Goal: Task Accomplishment & Management: Use online tool/utility

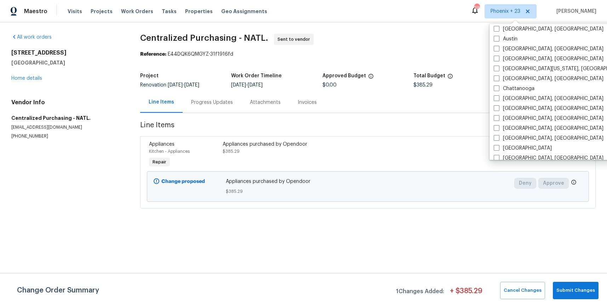
scroll to position [270, 0]
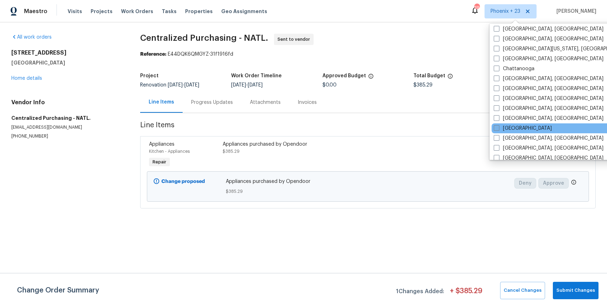
click at [506, 129] on label "[GEOGRAPHIC_DATA]" at bounding box center [523, 128] width 58 height 7
click at [499, 129] on input "[GEOGRAPHIC_DATA]" at bounding box center [496, 127] width 5 height 5
checkbox input "true"
click at [132, 9] on span "Work Orders" at bounding box center [137, 11] width 32 height 7
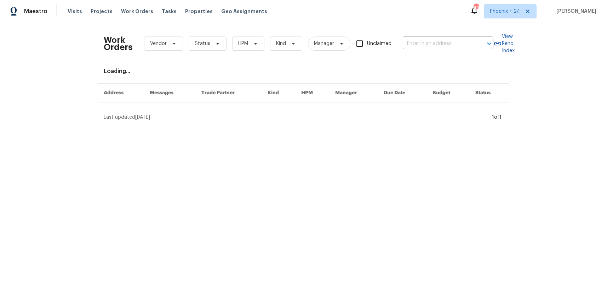
click at [400, 31] on div "Work Orders Vendor Status HPM Kind Manager Unclaimed ​" at bounding box center [299, 43] width 390 height 31
click at [410, 48] on input "text" at bounding box center [438, 43] width 71 height 11
paste input "[STREET_ADDRESS]"
type input "[STREET_ADDRESS]"
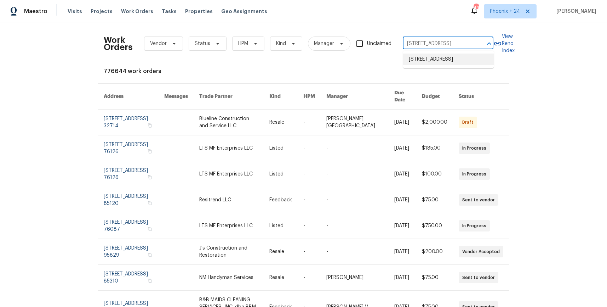
click at [428, 60] on li "[STREET_ADDRESS]" at bounding box center [448, 59] width 91 height 12
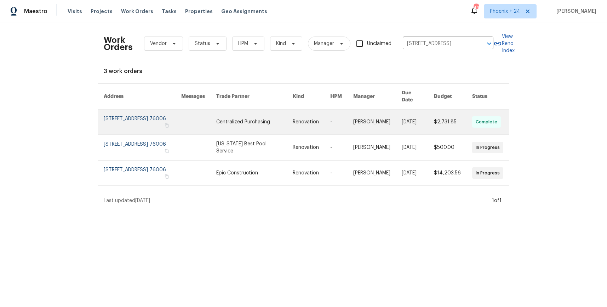
click at [258, 109] on link at bounding box center [254, 121] width 77 height 25
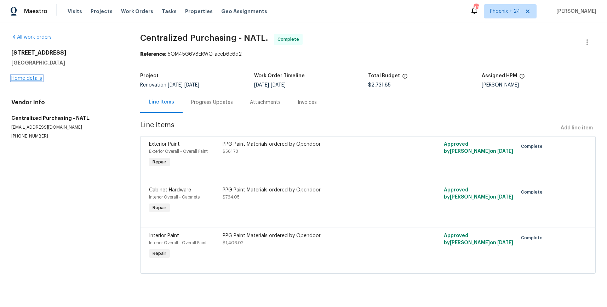
click at [26, 80] on link "Home details" at bounding box center [26, 78] width 31 height 5
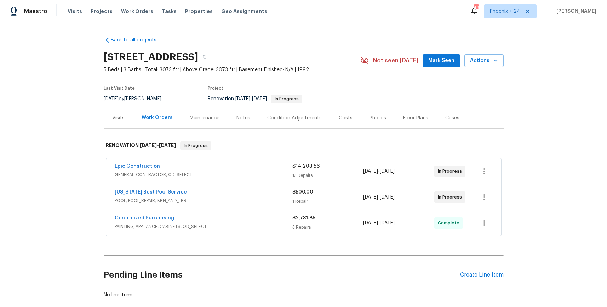
scroll to position [40, 0]
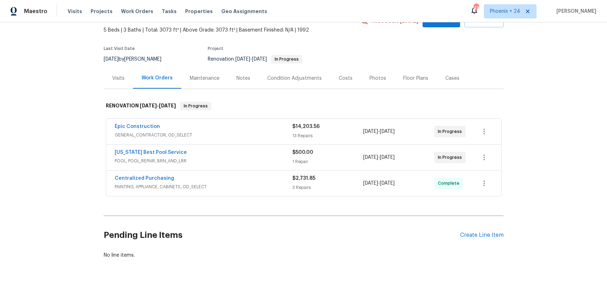
click at [494, 229] on div "Pending Line Items Create Line Item" at bounding box center [304, 235] width 400 height 33
click at [494, 232] on div "Create Line Item" at bounding box center [482, 235] width 44 height 7
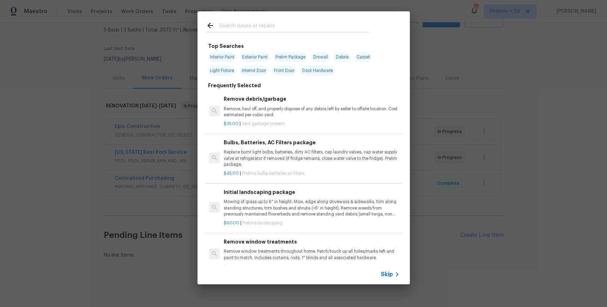
click at [292, 24] on input "text" at bounding box center [295, 26] width 150 height 11
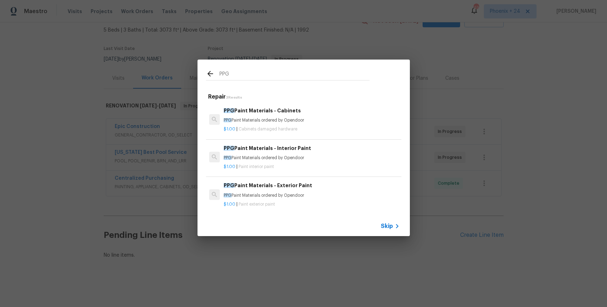
type input "PPG"
click at [367, 151] on h6 "PPG Paint Materials - Interior Paint" at bounding box center [312, 148] width 176 height 8
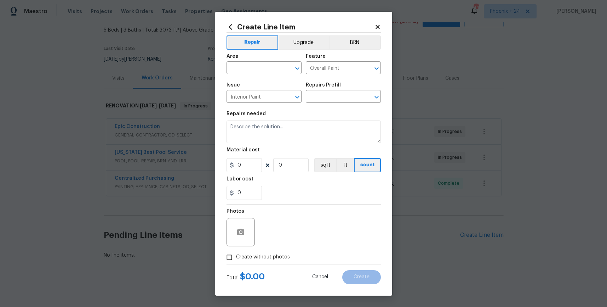
type input "PPG Paint Materials - Interior Paint $1.00"
type textarea "PPG Paint Materials ordered by Opendoor"
type input "1"
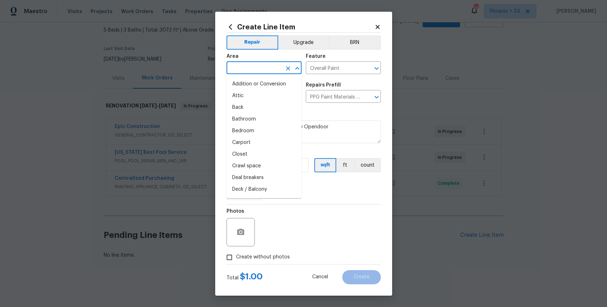
click at [273, 71] on input "text" at bounding box center [254, 68] width 55 height 11
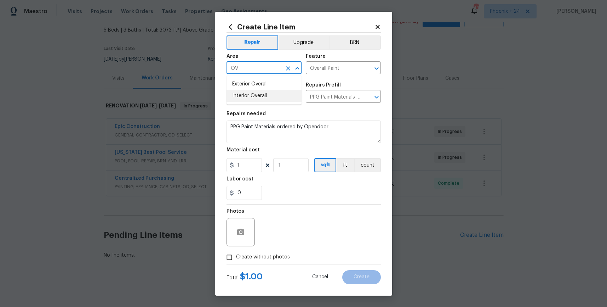
click at [274, 93] on li "Interior Overall" at bounding box center [264, 96] width 75 height 12
type input "Interior Overall"
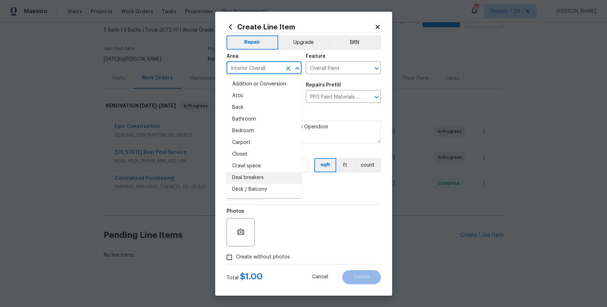
click at [302, 219] on div "Photos" at bounding box center [304, 227] width 154 height 46
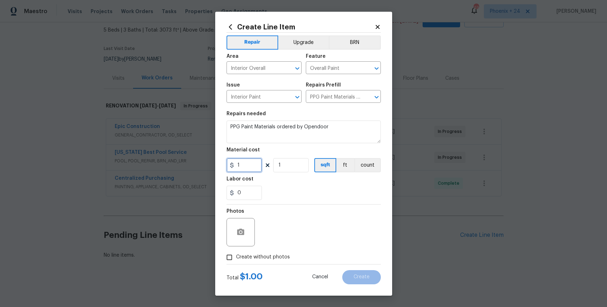
click at [242, 163] on input "1" at bounding box center [244, 165] width 35 height 14
type input "139.58"
click at [267, 258] on span "Create without photos" at bounding box center [263, 256] width 54 height 7
click at [236, 258] on input "Create without photos" at bounding box center [229, 256] width 13 height 13
checkbox input "true"
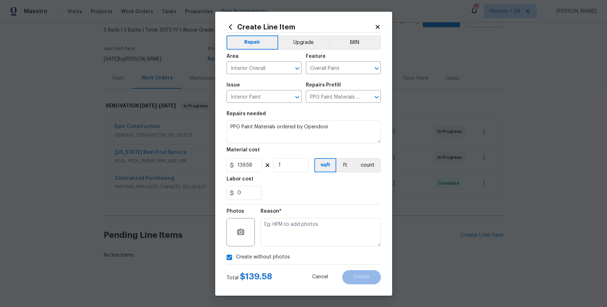
click at [273, 240] on textarea at bounding box center [321, 232] width 120 height 28
type textarea "NA"
click at [346, 280] on button "Create" at bounding box center [361, 277] width 39 height 14
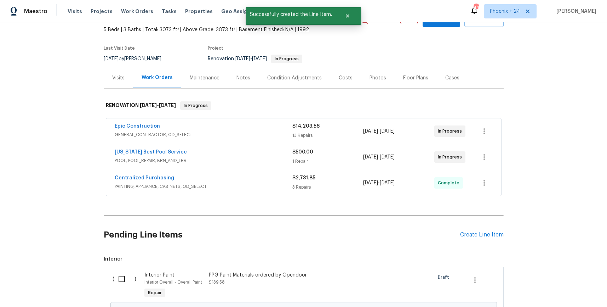
drag, startPoint x: 123, startPoint y: 279, endPoint x: 199, endPoint y: 263, distance: 77.5
click at [124, 279] on input "checkbox" at bounding box center [124, 278] width 20 height 15
checkbox input "true"
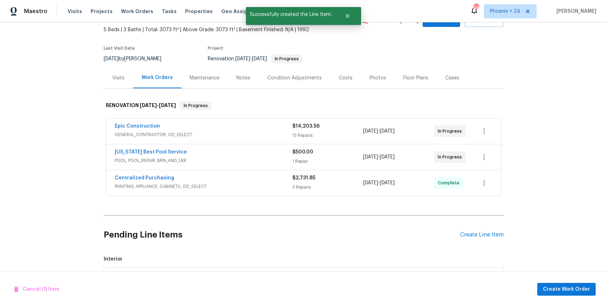
scroll to position [89, 0]
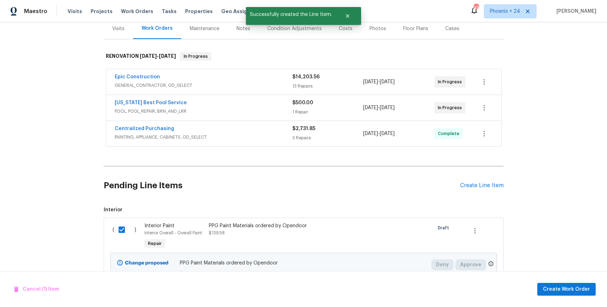
click at [563, 281] on div "Cancel (1) Item Create Work Order" at bounding box center [303, 289] width 607 height 36
click at [562, 284] on button "Create Work Order" at bounding box center [567, 289] width 58 height 13
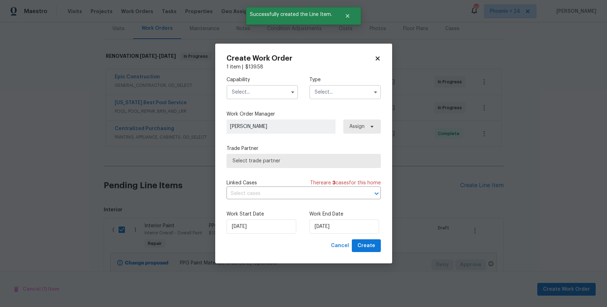
drag, startPoint x: 263, startPoint y: 88, endPoint x: 271, endPoint y: 96, distance: 11.5
click at [264, 89] on input "text" at bounding box center [263, 92] width 72 height 14
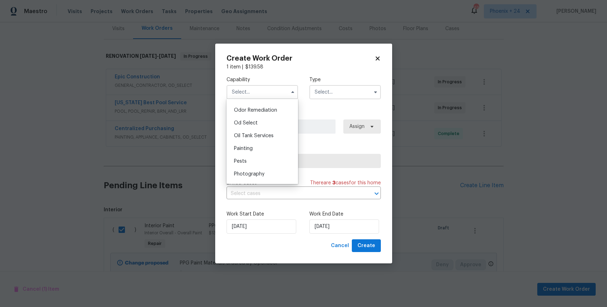
scroll to position [559, 0]
drag, startPoint x: 256, startPoint y: 145, endPoint x: 333, endPoint y: 113, distance: 83.3
click at [256, 145] on div "Painting" at bounding box center [262, 143] width 68 height 13
type input "Painting"
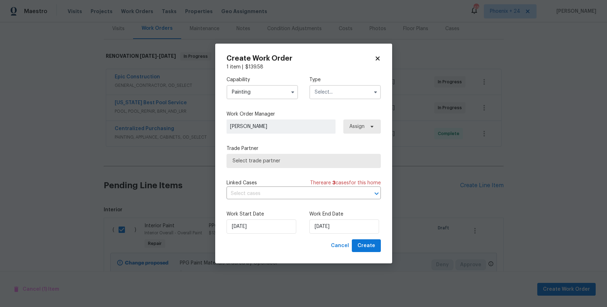
click at [364, 95] on input "text" at bounding box center [346, 92] width 72 height 14
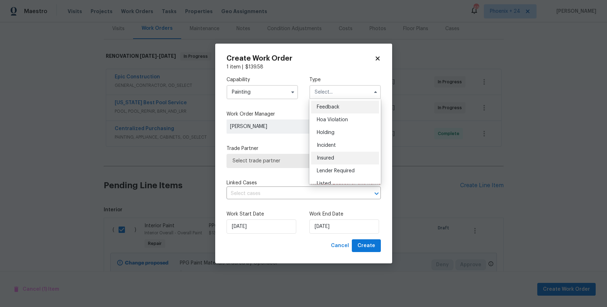
scroll to position [161, 0]
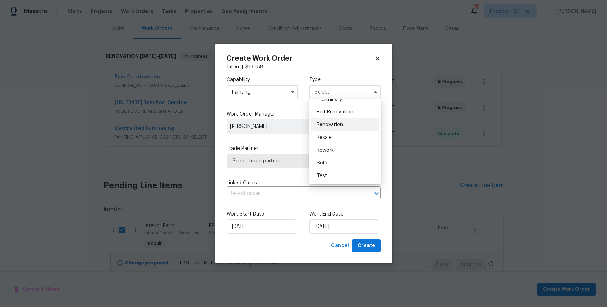
click at [346, 123] on div "Renovation" at bounding box center [345, 124] width 68 height 13
type input "Renovation"
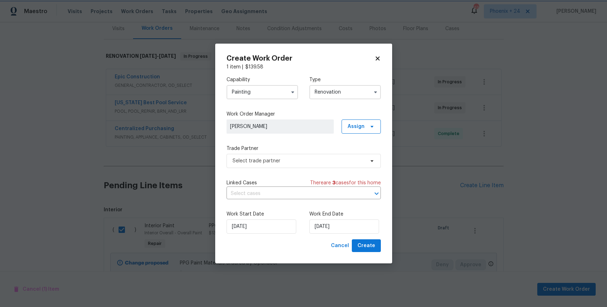
scroll to position [0, 0]
click at [360, 125] on span "Assign" at bounding box center [356, 126] width 17 height 7
click at [352, 158] on div "Assign to me" at bounding box center [362, 156] width 31 height 7
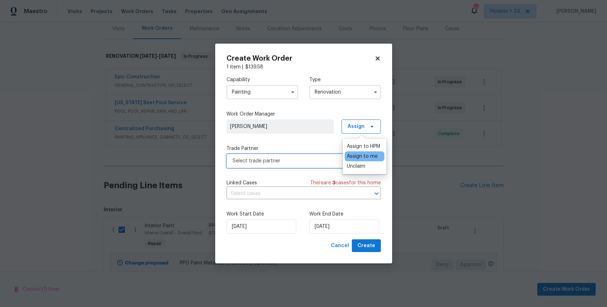
click at [283, 164] on span "Select trade partner" at bounding box center [299, 160] width 132 height 7
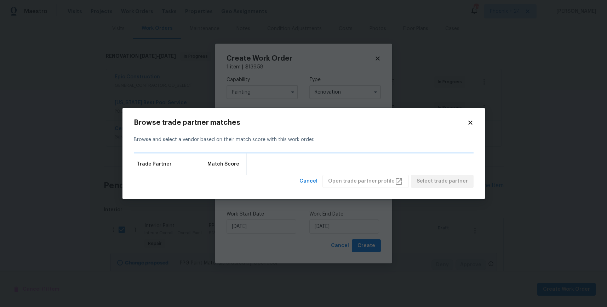
drag, startPoint x: 478, startPoint y: 119, endPoint x: 474, endPoint y: 120, distance: 4.3
click at [477, 119] on div "Browse trade partner matches Browse and select a vendor based on their match sc…" at bounding box center [304, 153] width 363 height 91
click at [472, 121] on icon at bounding box center [471, 122] width 6 height 6
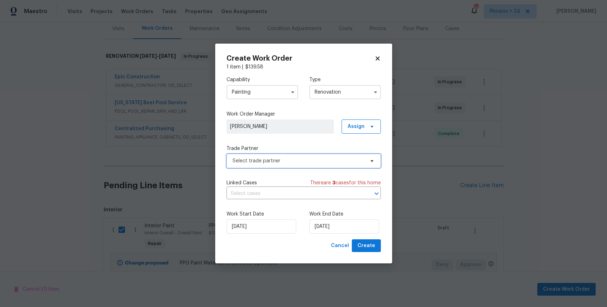
click at [311, 157] on span "Select trade partner" at bounding box center [299, 160] width 132 height 7
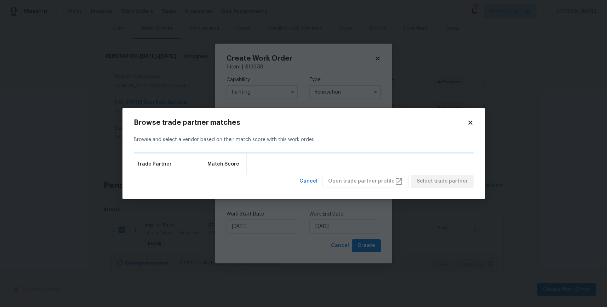
click at [464, 123] on h2 "Browse trade partner matches" at bounding box center [301, 122] width 334 height 7
click at [468, 123] on icon at bounding box center [471, 122] width 6 height 6
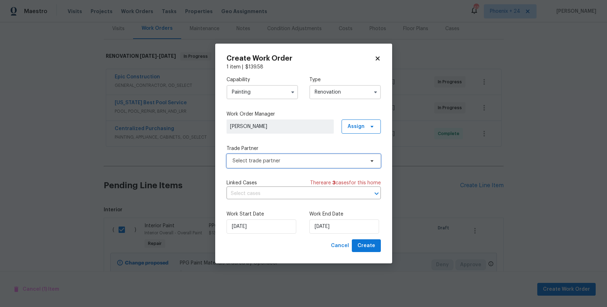
click at [316, 157] on span "Select trade partner" at bounding box center [299, 160] width 132 height 7
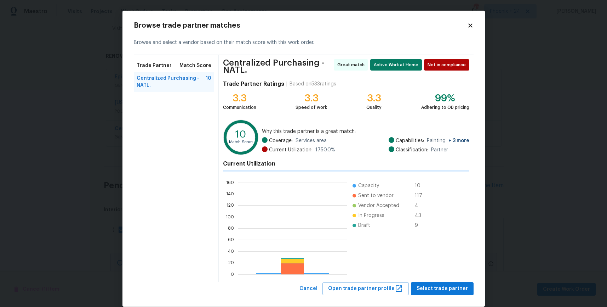
scroll to position [99, 109]
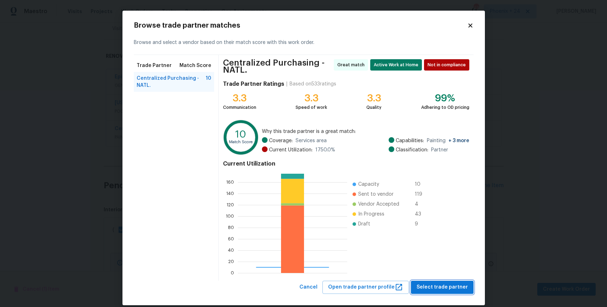
click at [424, 288] on span "Select trade partner" at bounding box center [442, 287] width 51 height 9
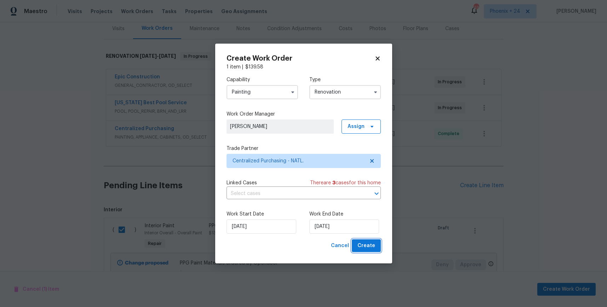
click at [365, 246] on span "Create" at bounding box center [367, 245] width 18 height 9
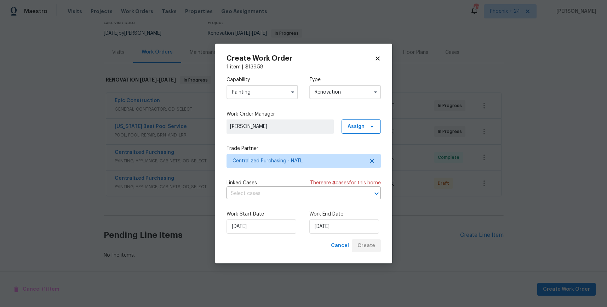
scroll to position [66, 0]
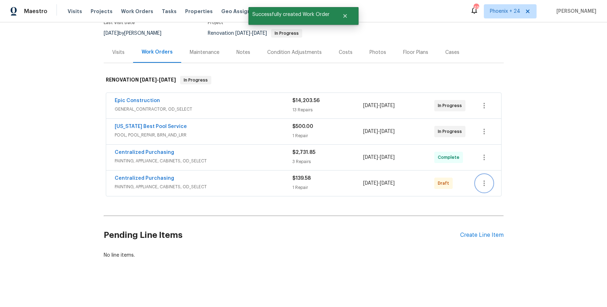
click at [483, 185] on icon "button" at bounding box center [484, 183] width 9 height 9
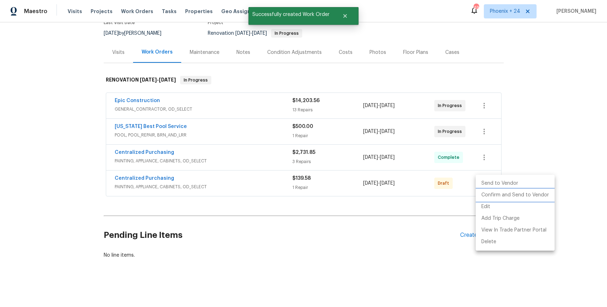
click at [486, 193] on li "Confirm and Send to Vendor" at bounding box center [515, 195] width 79 height 12
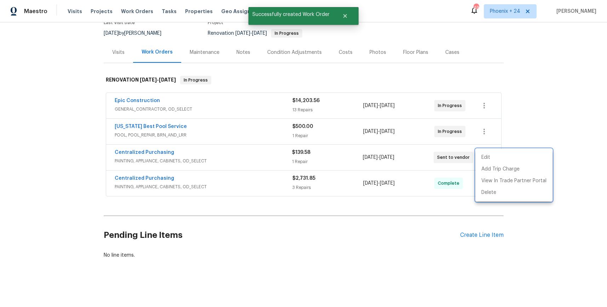
drag, startPoint x: 220, startPoint y: 149, endPoint x: 169, endPoint y: 151, distance: 51.0
click at [197, 150] on div at bounding box center [303, 153] width 607 height 307
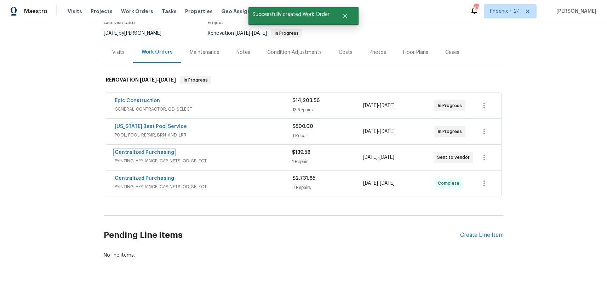
click at [162, 152] on link "Centralized Purchasing" at bounding box center [145, 152] width 60 height 5
